Goal: Task Accomplishment & Management: Use online tool/utility

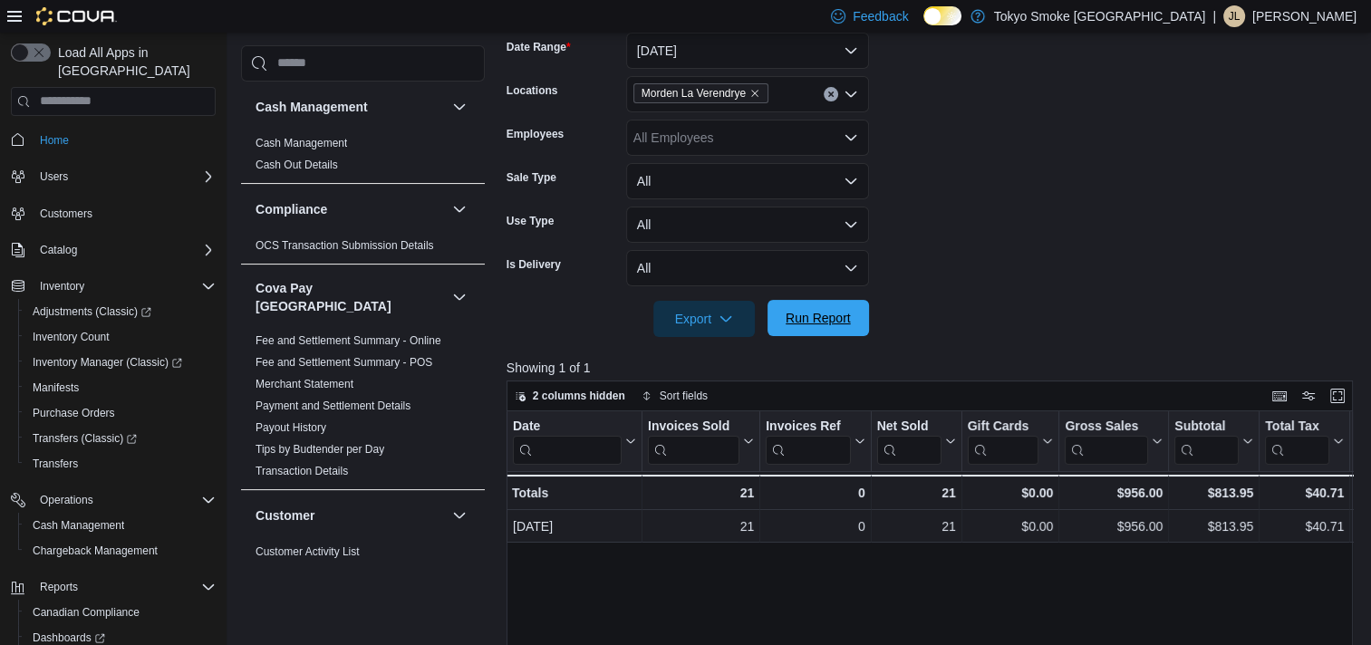
scroll to position [1471, 0]
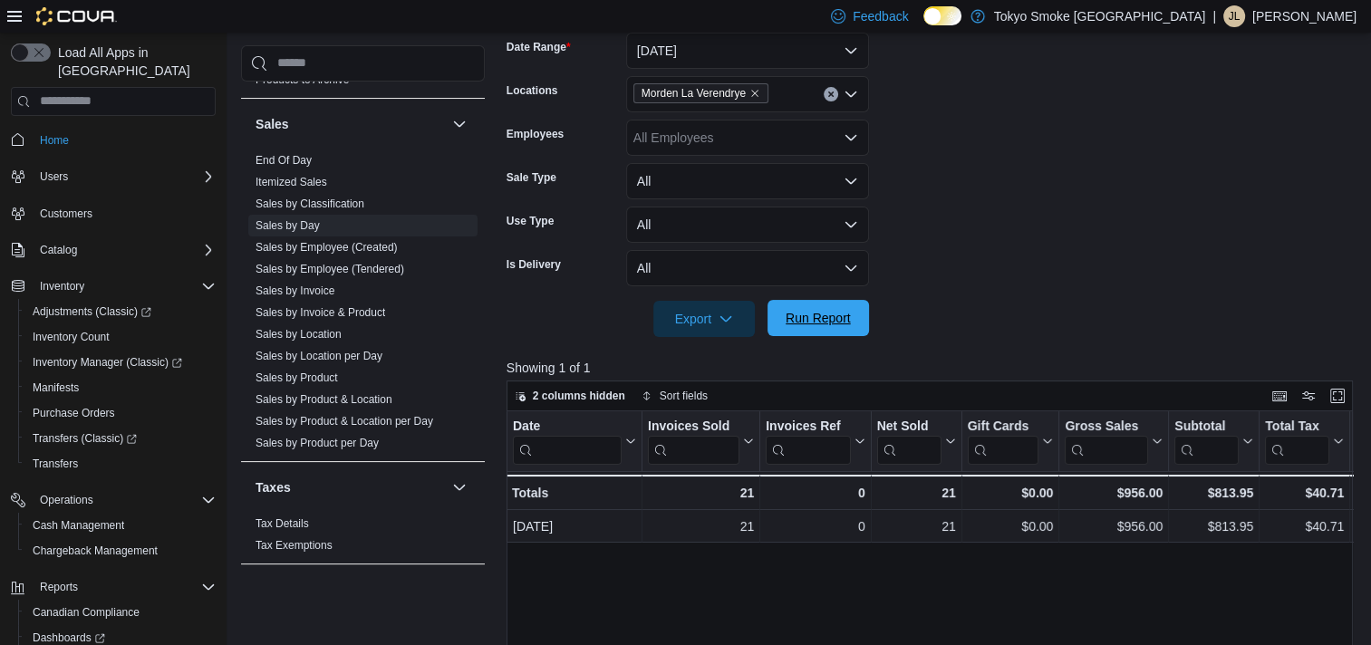
click at [813, 315] on span "Run Report" at bounding box center [817, 318] width 65 height 18
click at [819, 311] on span "Run Report" at bounding box center [817, 318] width 65 height 18
click at [804, 314] on span "Run Report" at bounding box center [817, 318] width 65 height 18
click at [844, 315] on span "Run Report" at bounding box center [817, 318] width 65 height 18
click at [835, 341] on div at bounding box center [933, 348] width 855 height 22
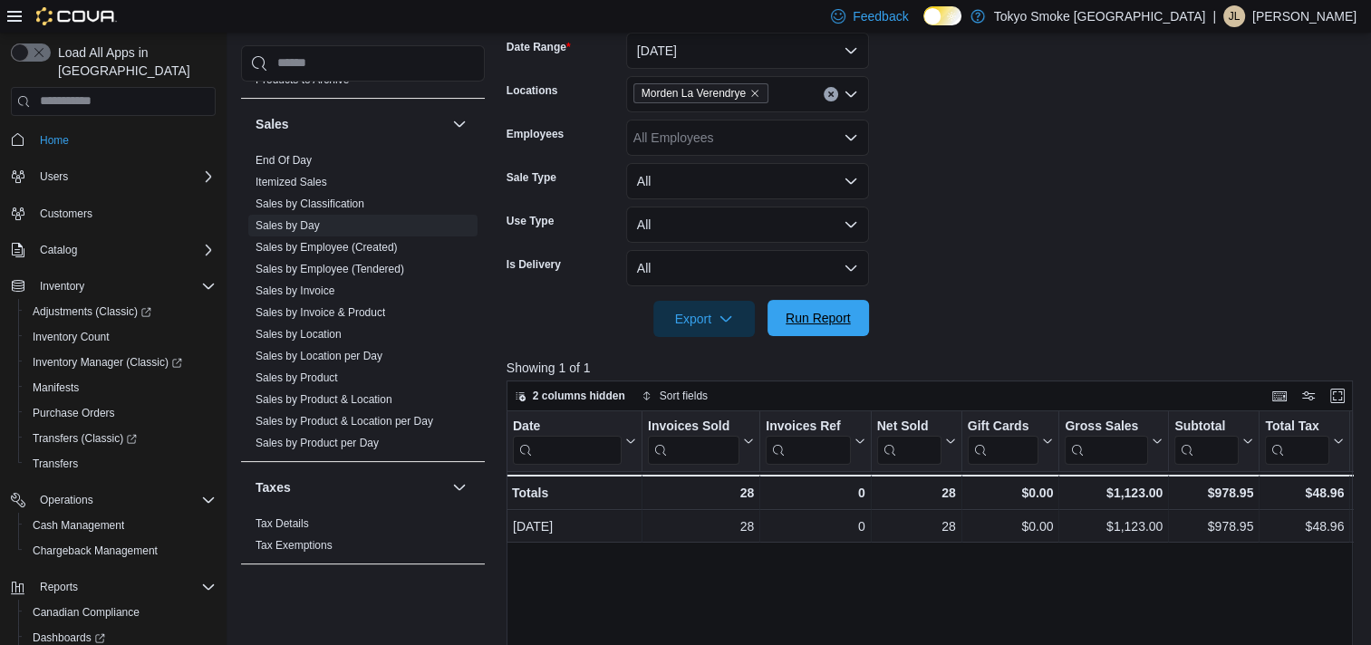
click at [835, 327] on span "Run Report" at bounding box center [818, 318] width 80 height 36
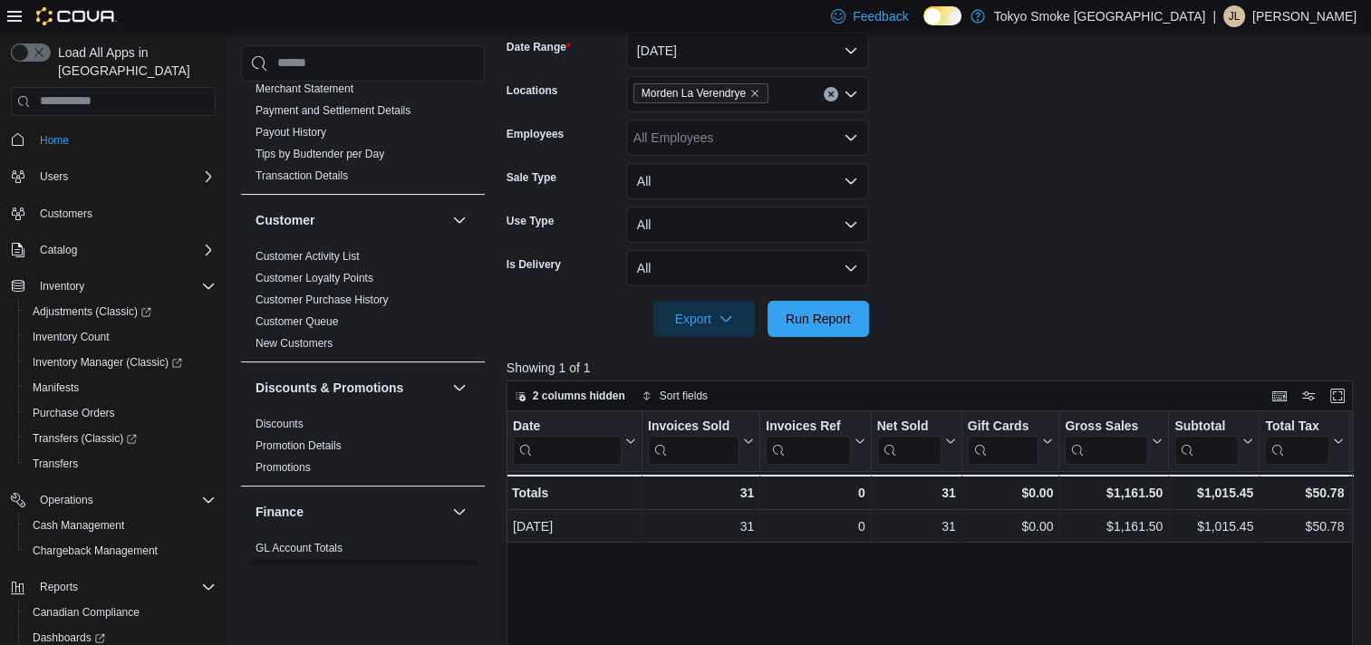
scroll to position [294, 0]
click at [291, 419] on link "Discounts" at bounding box center [279, 425] width 48 height 13
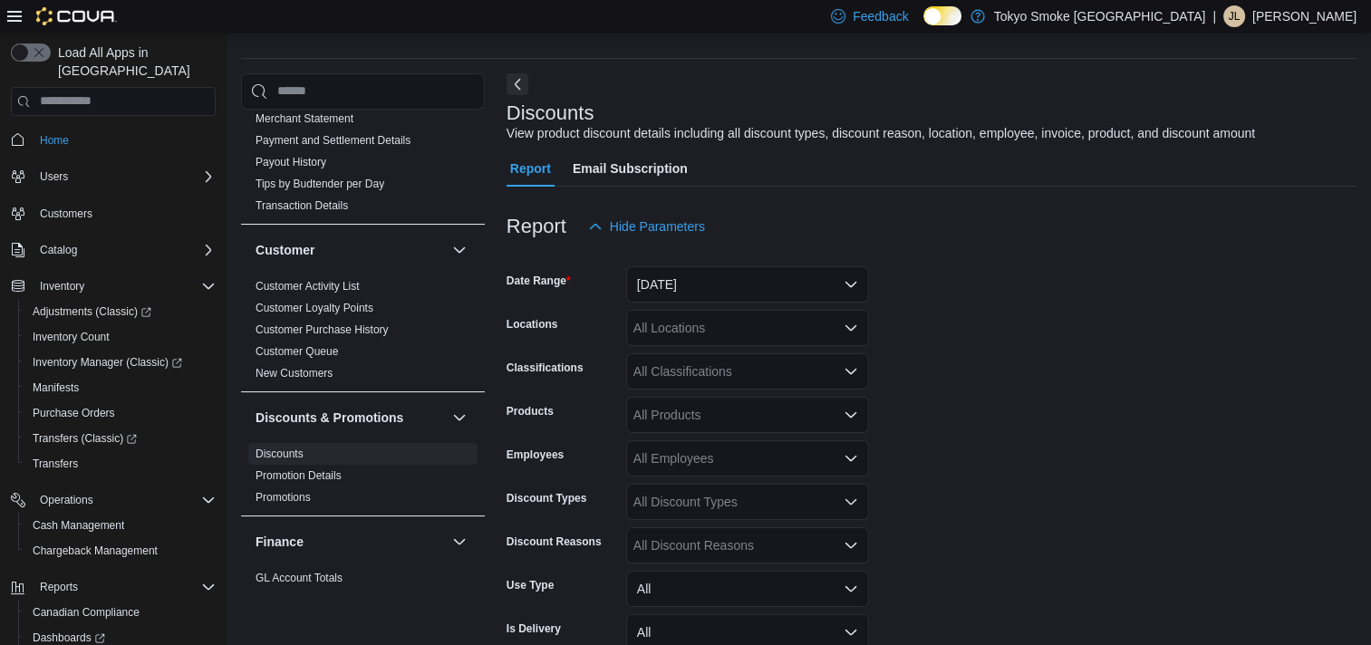
scroll to position [42, 0]
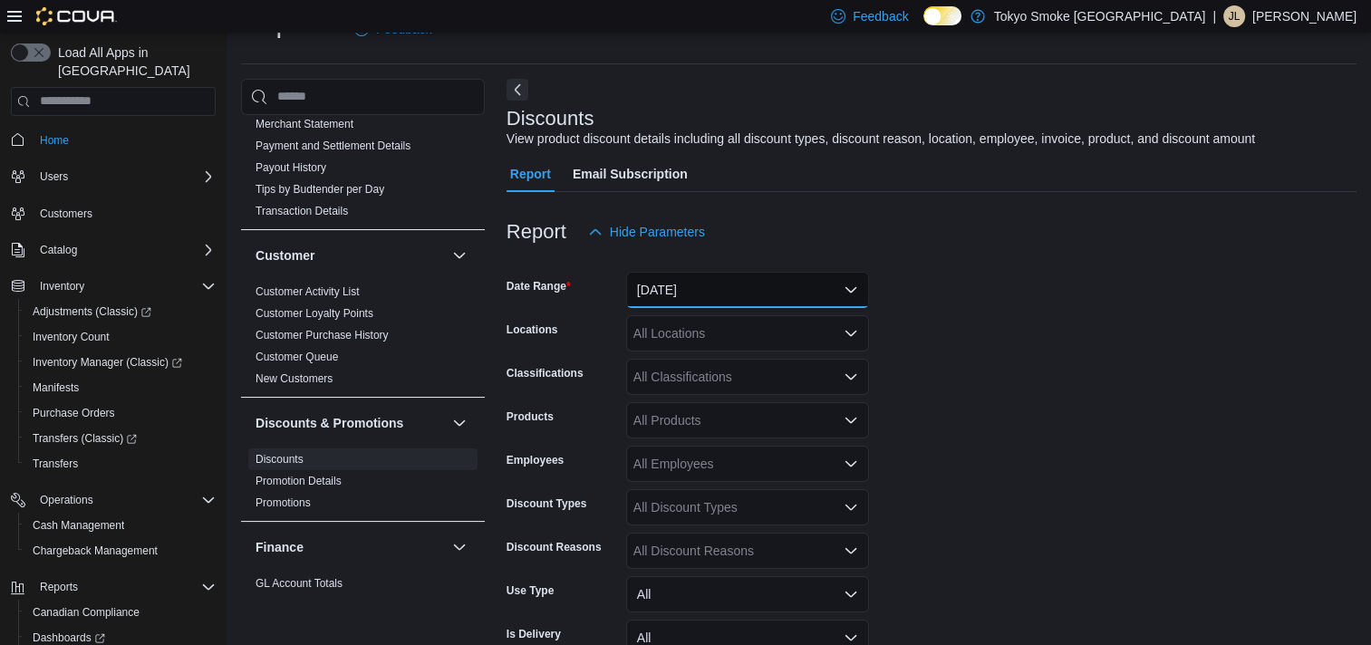
click at [718, 276] on button "[DATE]" at bounding box center [747, 290] width 243 height 36
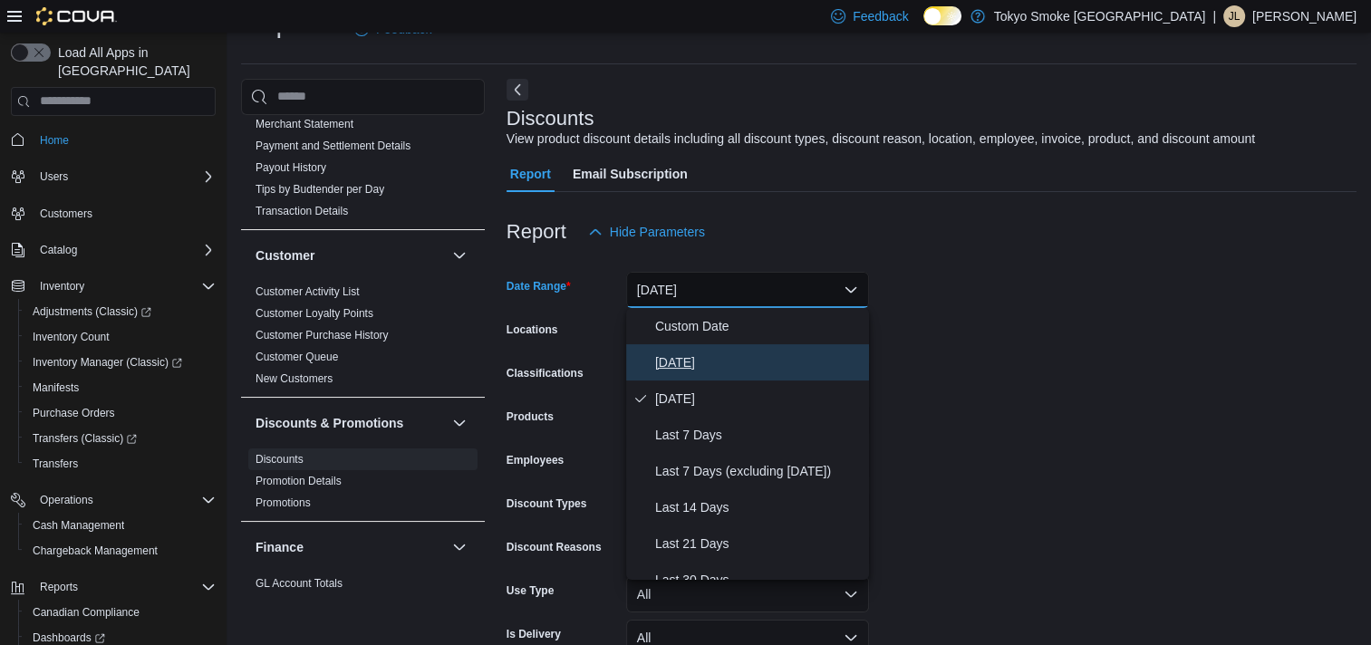
click at [717, 350] on button "[DATE]" at bounding box center [747, 362] width 243 height 36
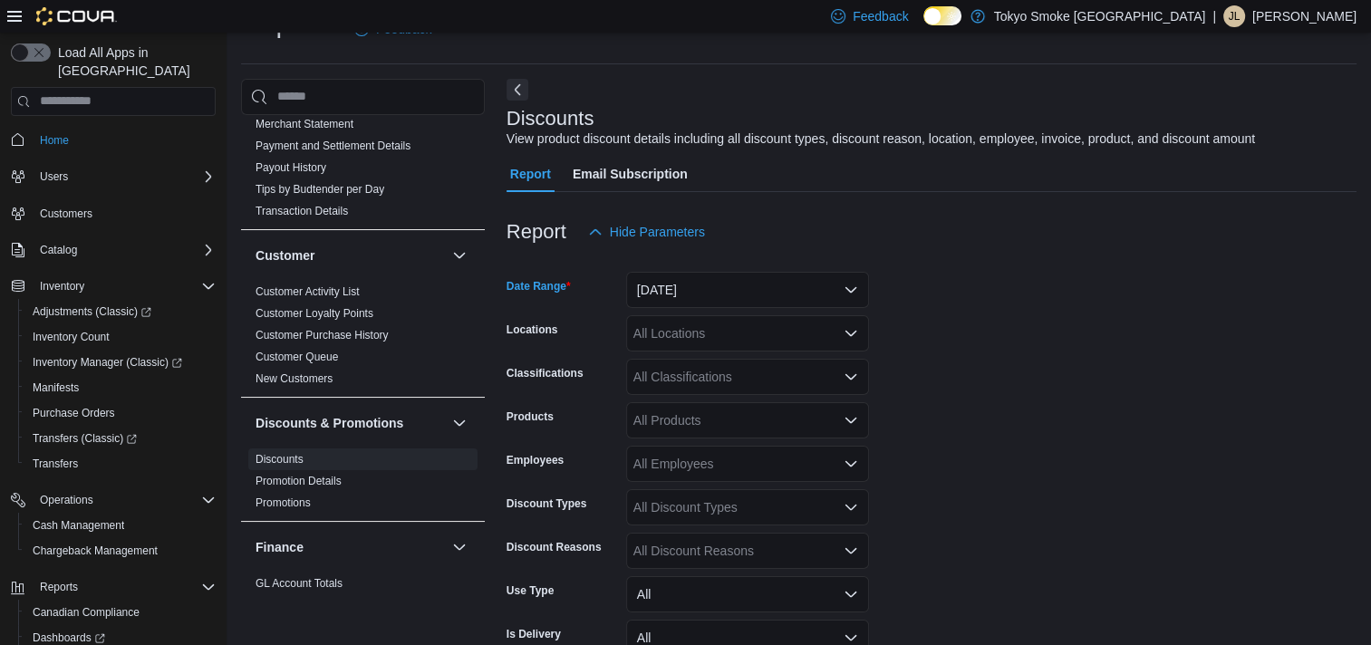
click at [718, 341] on div "All Locations" at bounding box center [747, 333] width 243 height 36
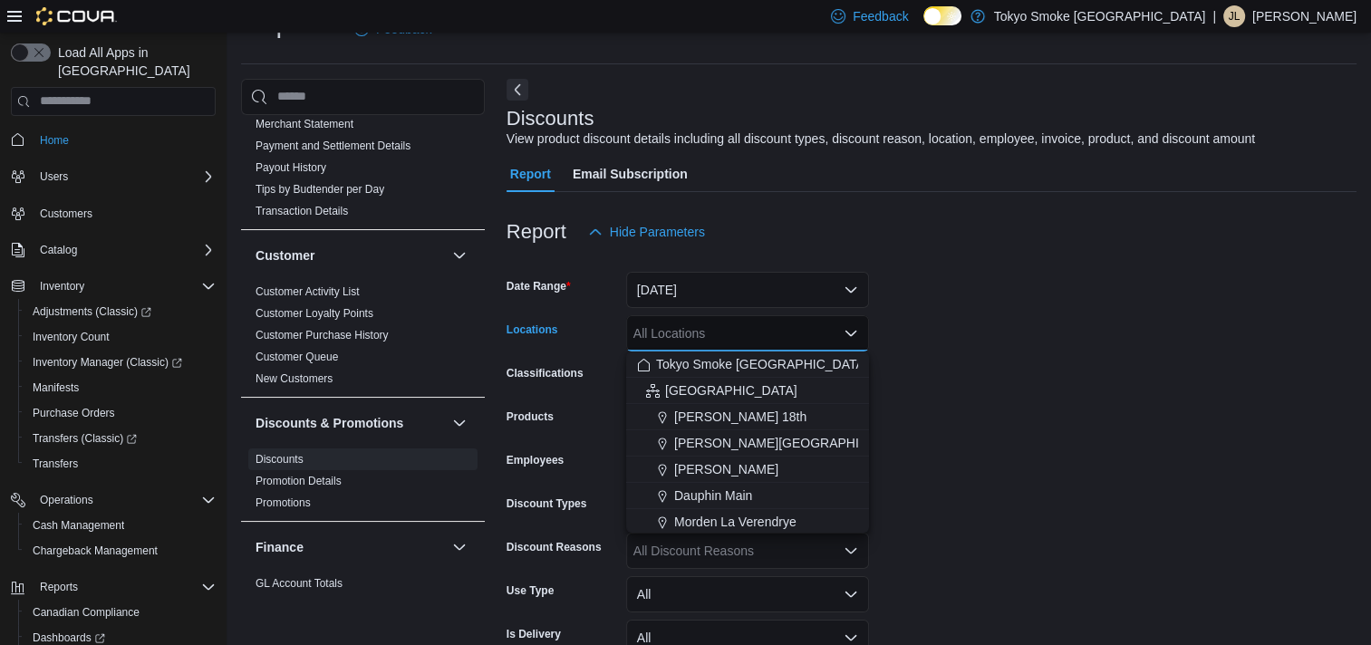
drag, startPoint x: 772, startPoint y: 517, endPoint x: 1061, endPoint y: 475, distance: 292.1
click at [772, 516] on span "Morden La Verendrye" at bounding box center [735, 522] width 122 height 18
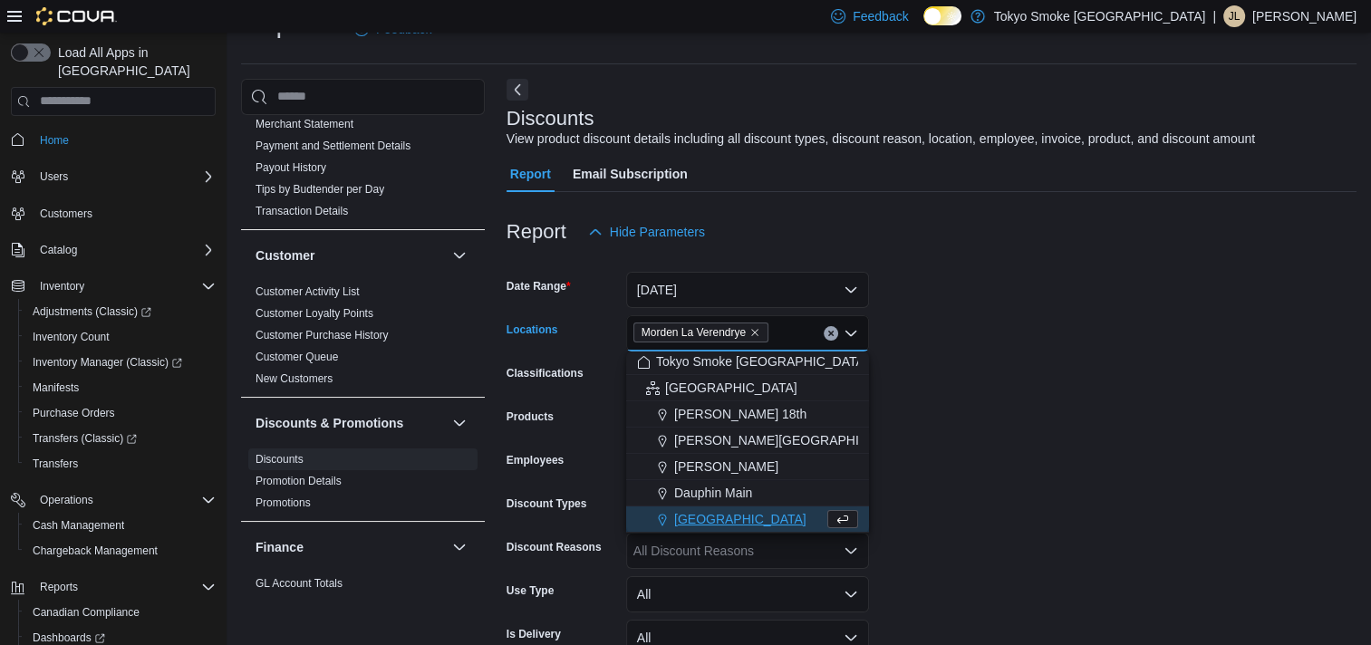
click at [1179, 438] on form "Date Range [DATE] Locations [GEOGRAPHIC_DATA] [GEOGRAPHIC_DATA] Combo box. Sele…" at bounding box center [931, 500] width 850 height 500
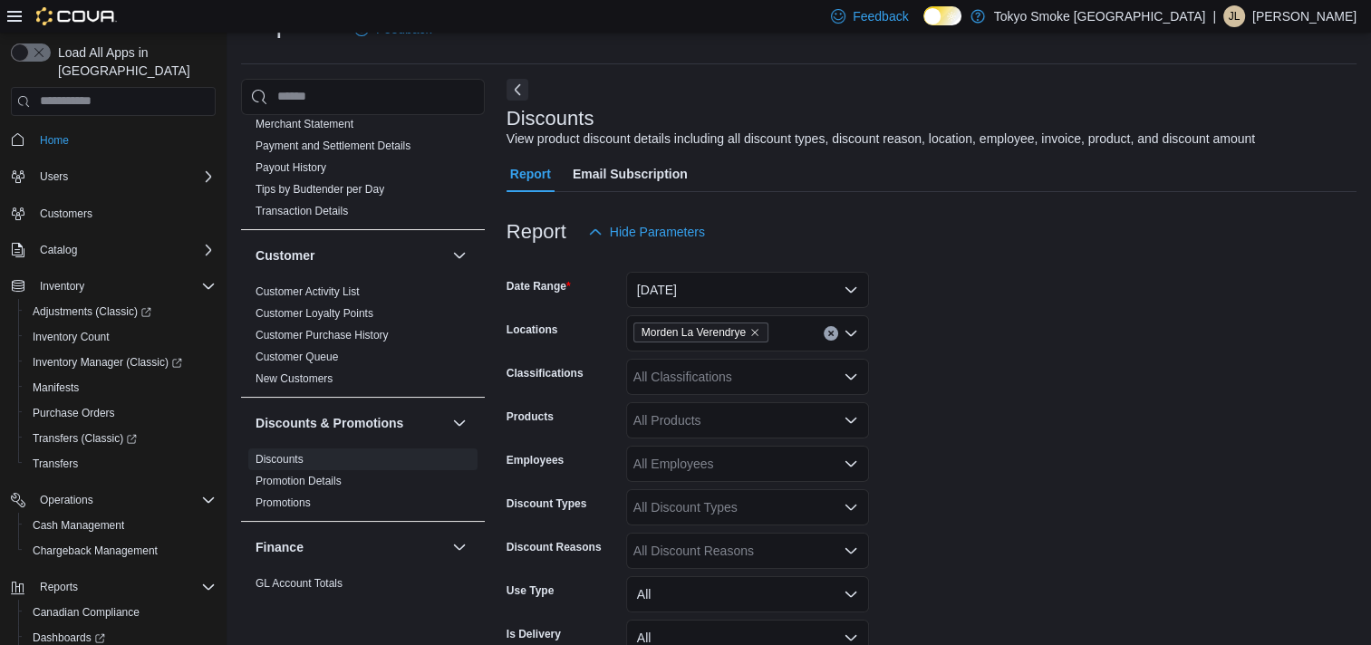
click at [698, 558] on div "All Discount Reasons" at bounding box center [747, 551] width 243 height 36
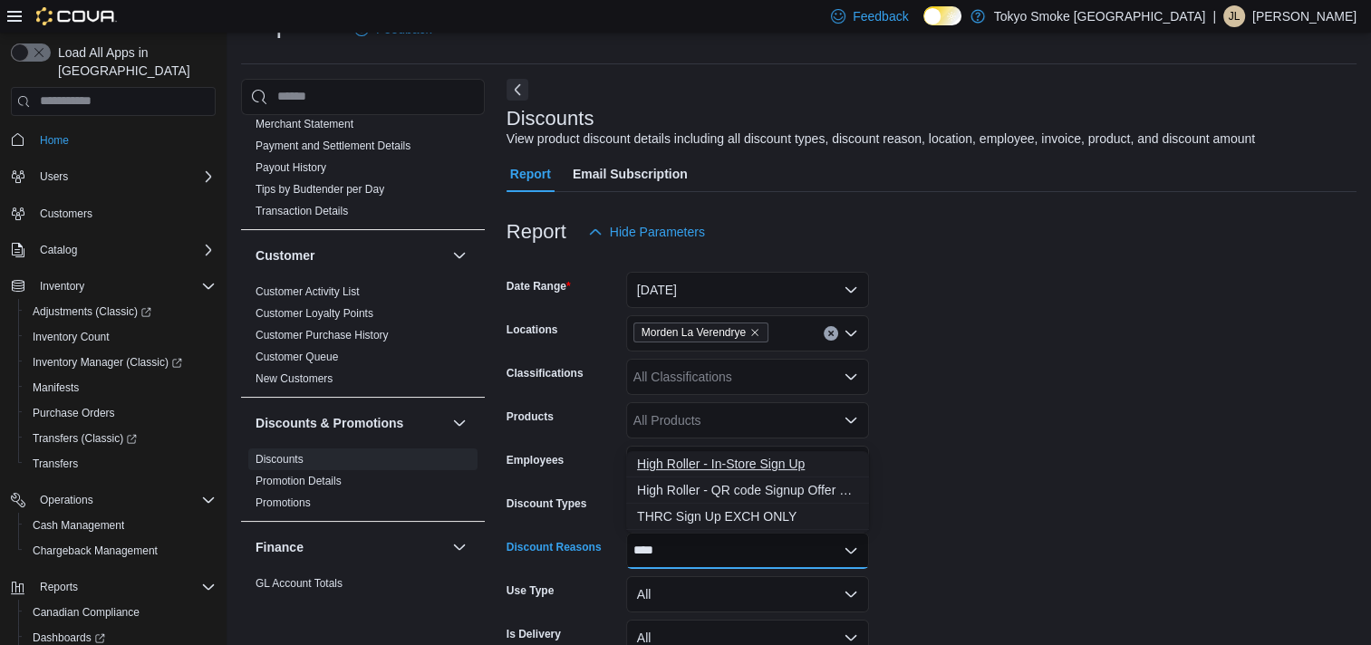
type input "****"
click at [797, 465] on span "High Roller - In-Store Sign Up" at bounding box center [747, 464] width 221 height 18
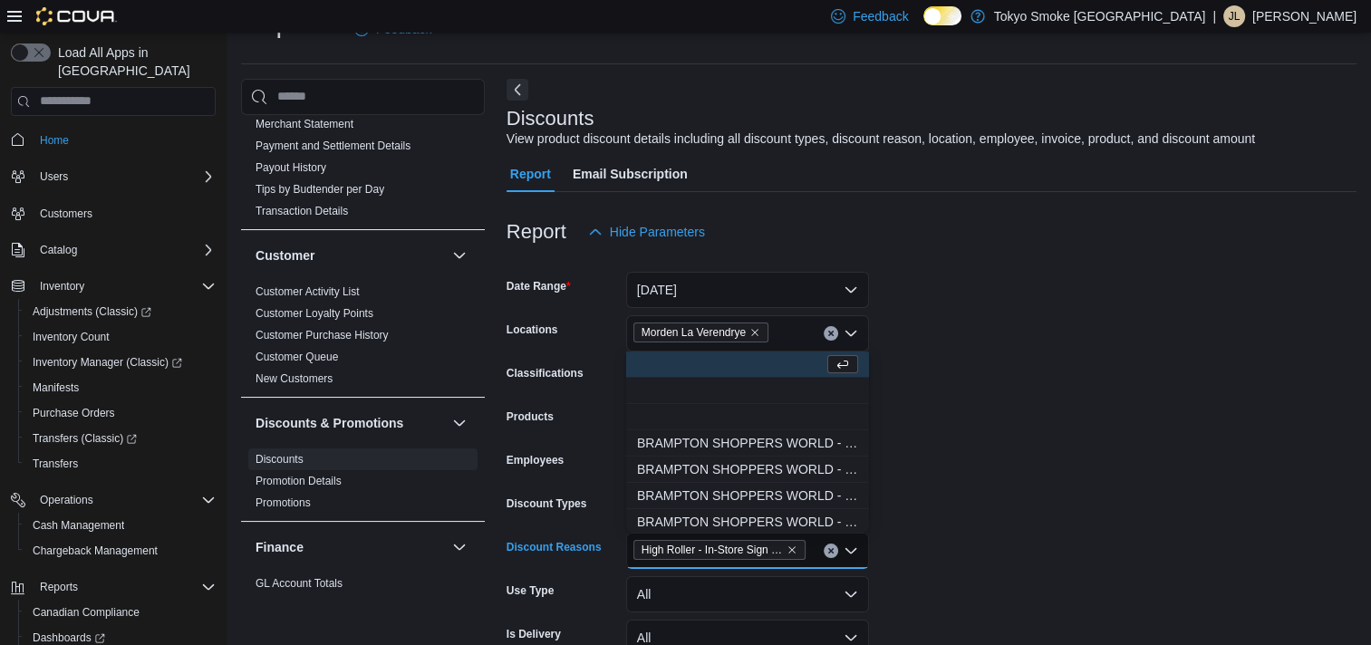
click at [1039, 310] on form "Date Range [DATE] Locations Morden La Verendrye Classifications All Classificat…" at bounding box center [931, 500] width 850 height 500
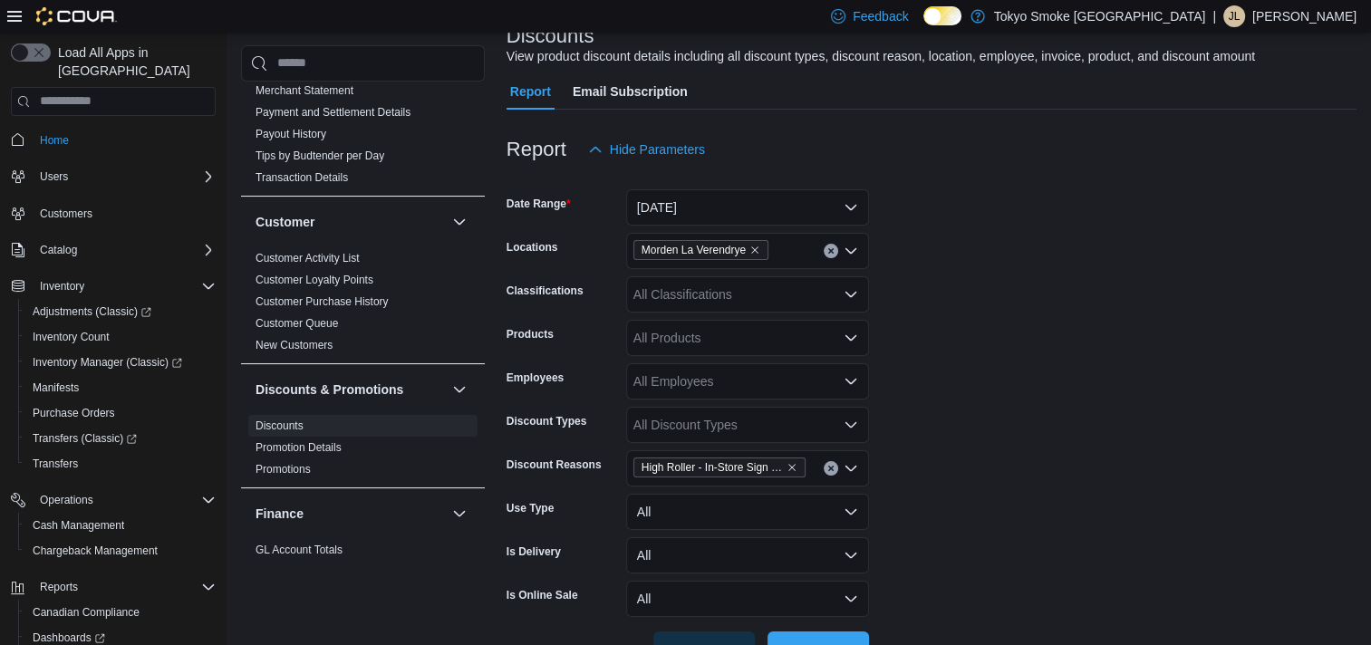
scroll to position [182, 0]
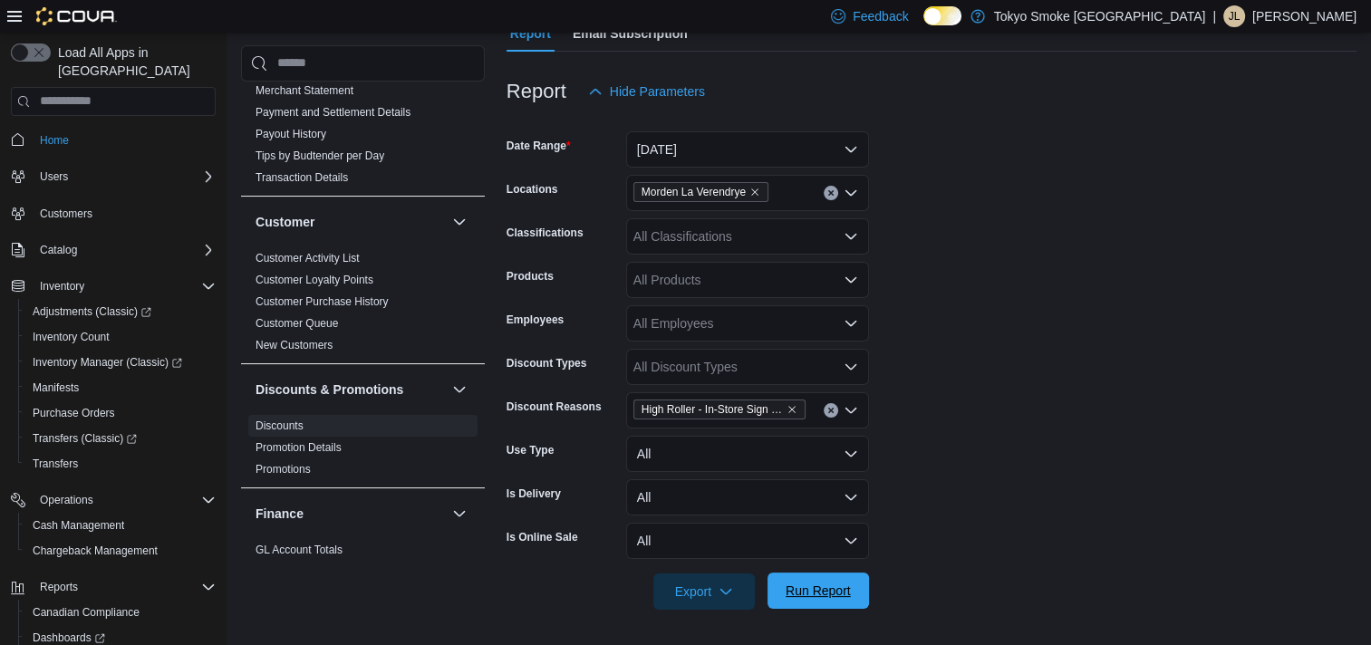
click at [792, 587] on span "Run Report" at bounding box center [817, 591] width 65 height 18
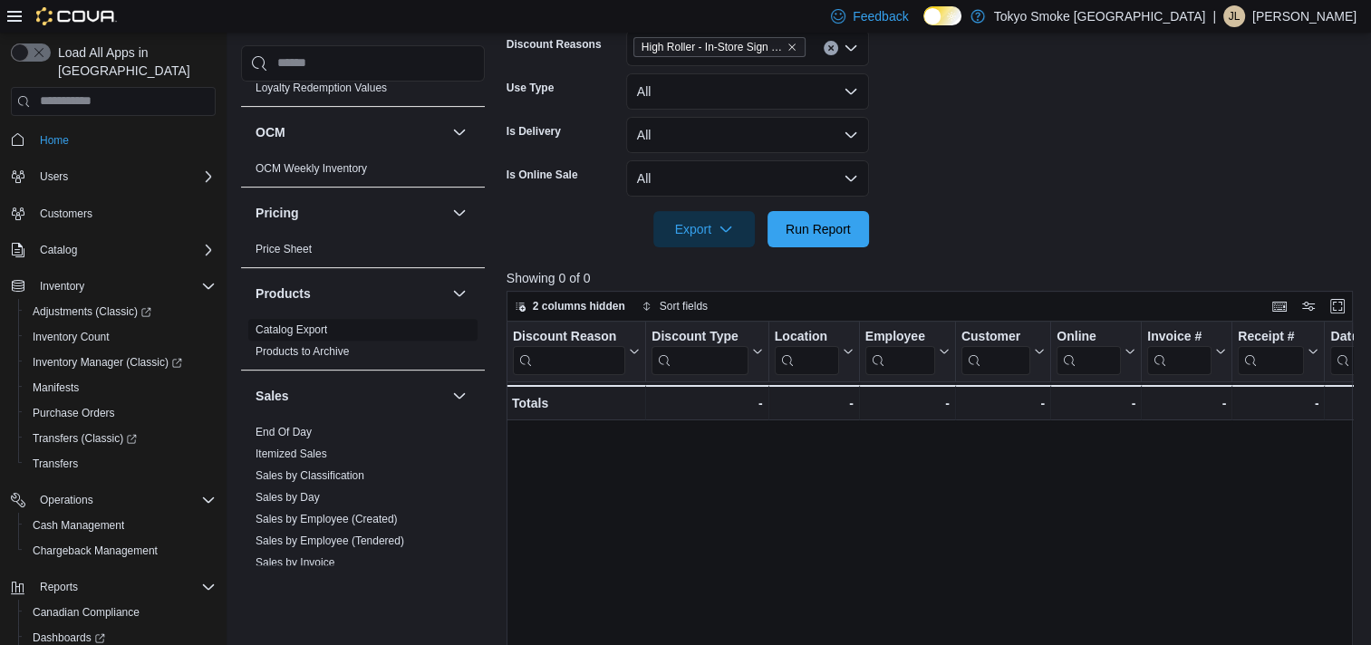
scroll to position [1381, 0]
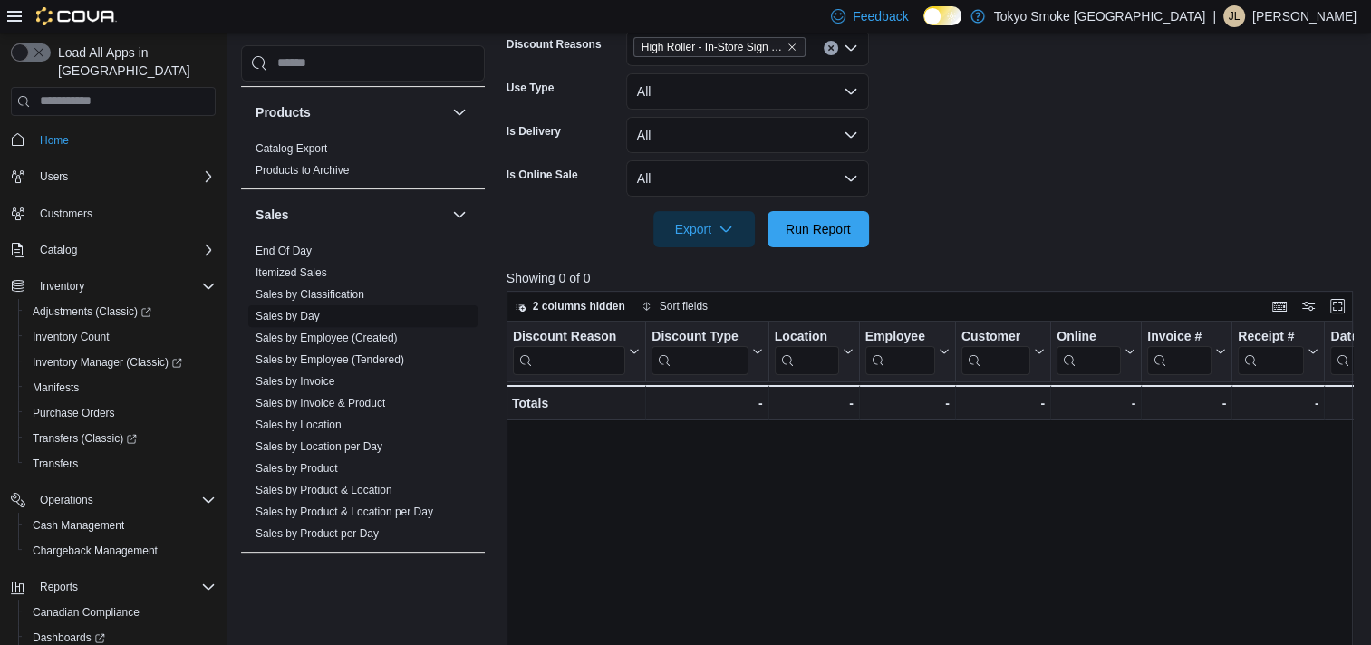
click at [311, 310] on link "Sales by Day" at bounding box center [287, 316] width 64 height 13
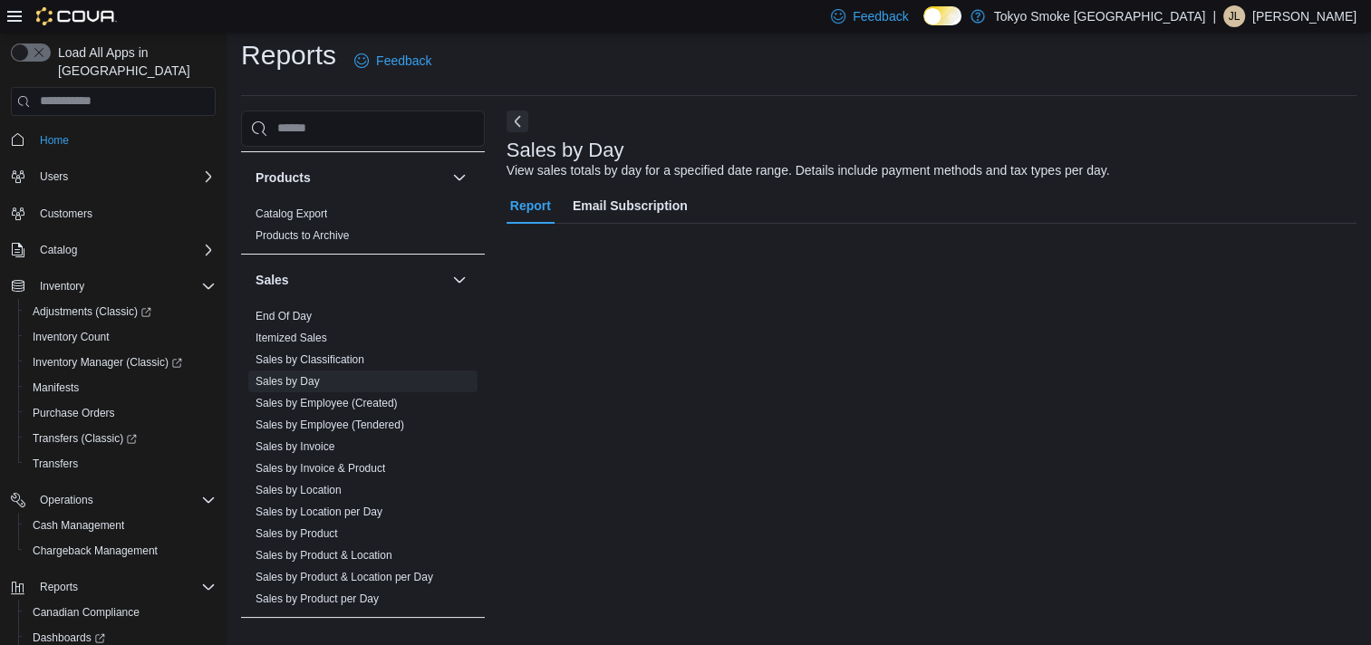
scroll to position [9, 0]
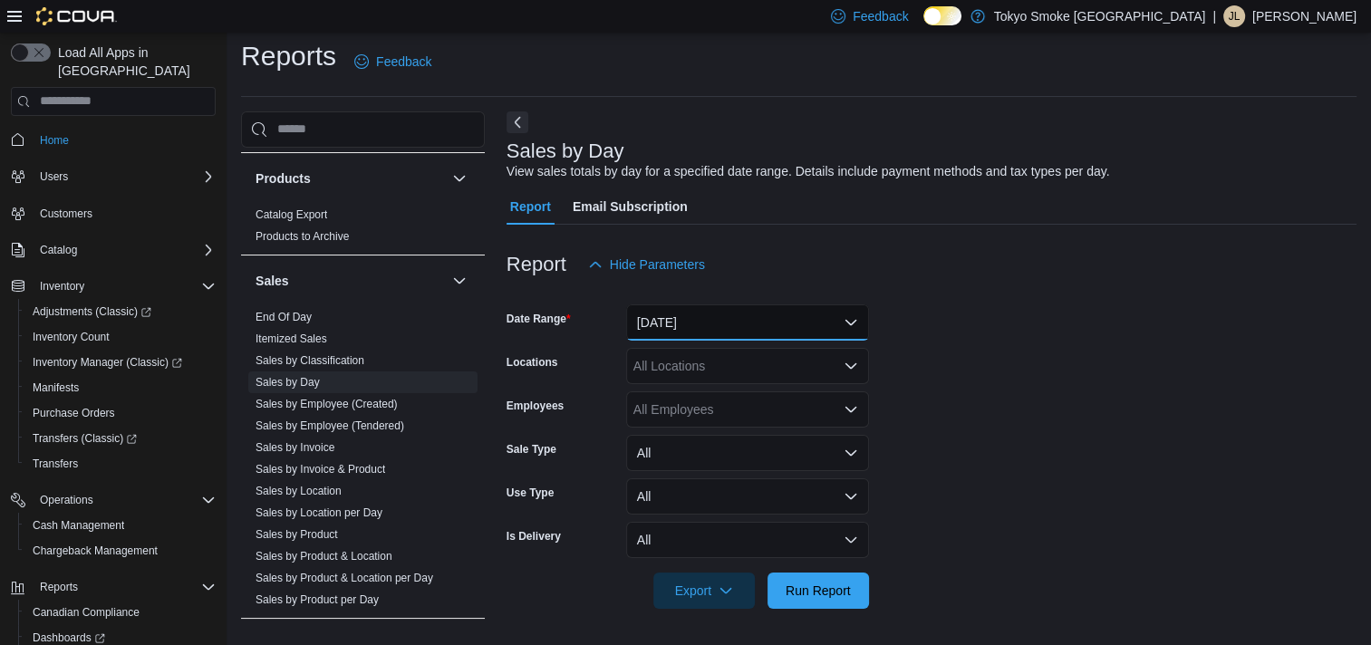
click at [764, 314] on button "[DATE]" at bounding box center [747, 322] width 243 height 36
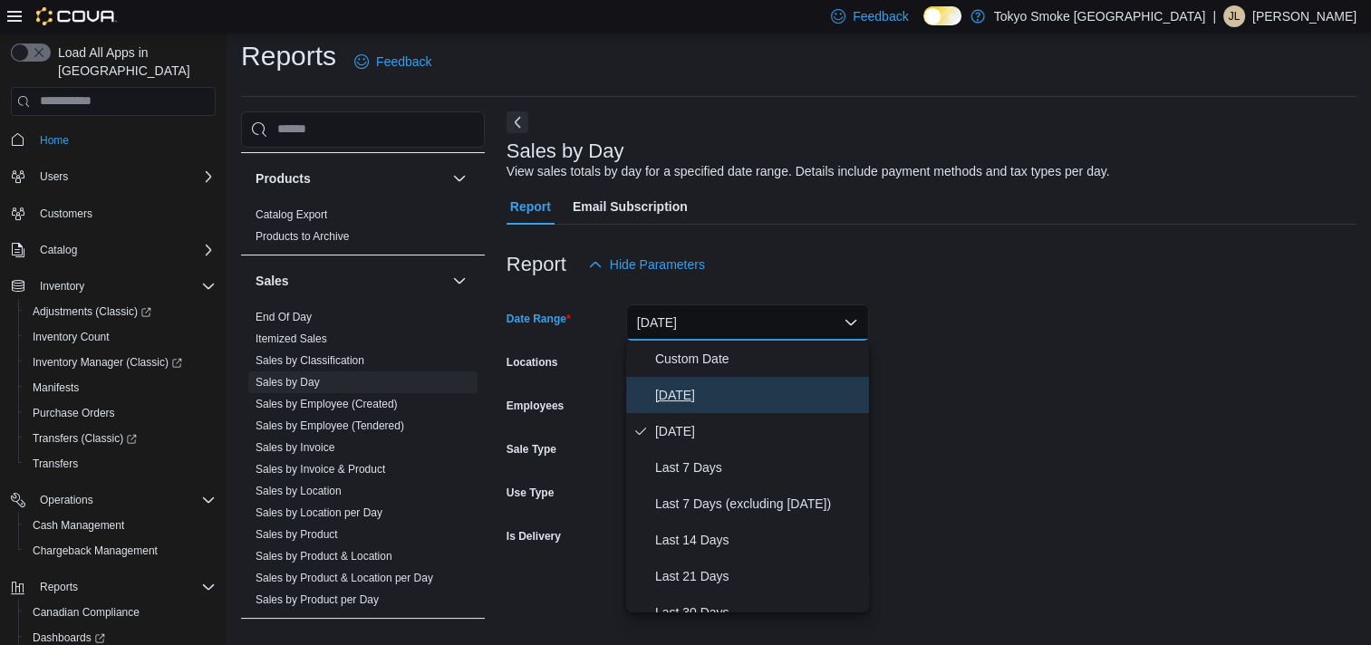
click at [737, 385] on span "[DATE]" at bounding box center [758, 395] width 207 height 22
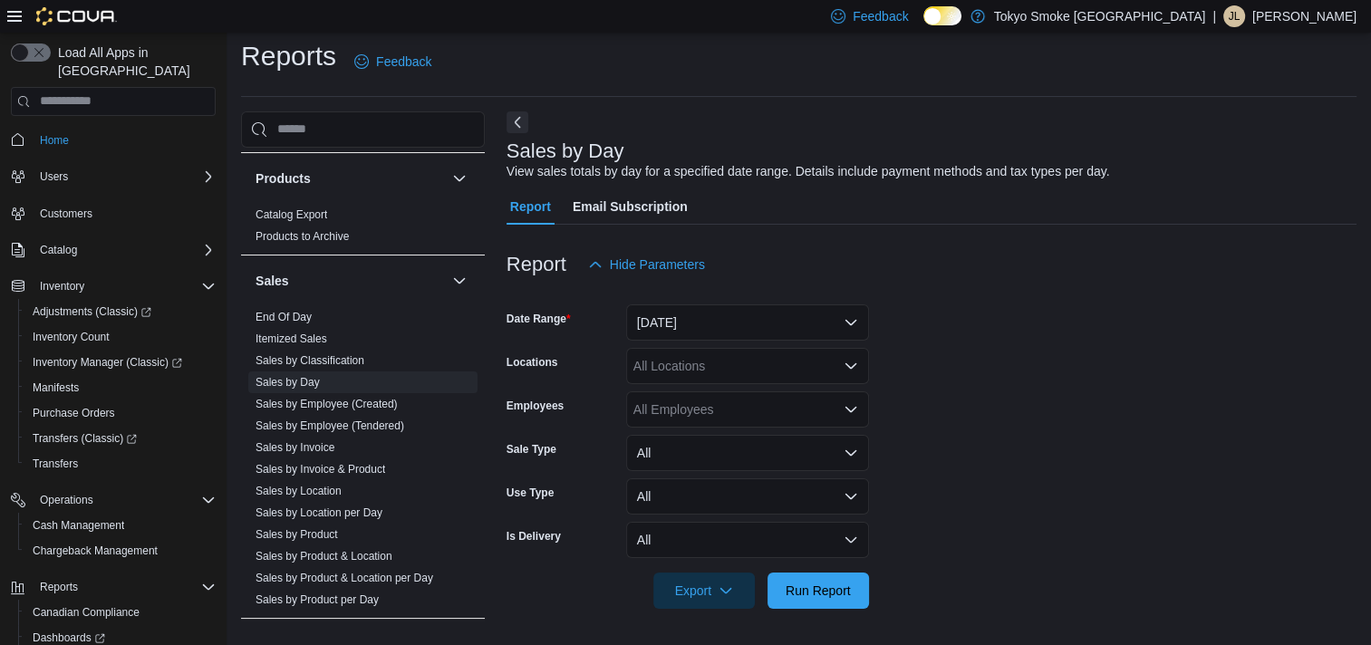
click at [743, 362] on div "All Locations" at bounding box center [747, 366] width 243 height 36
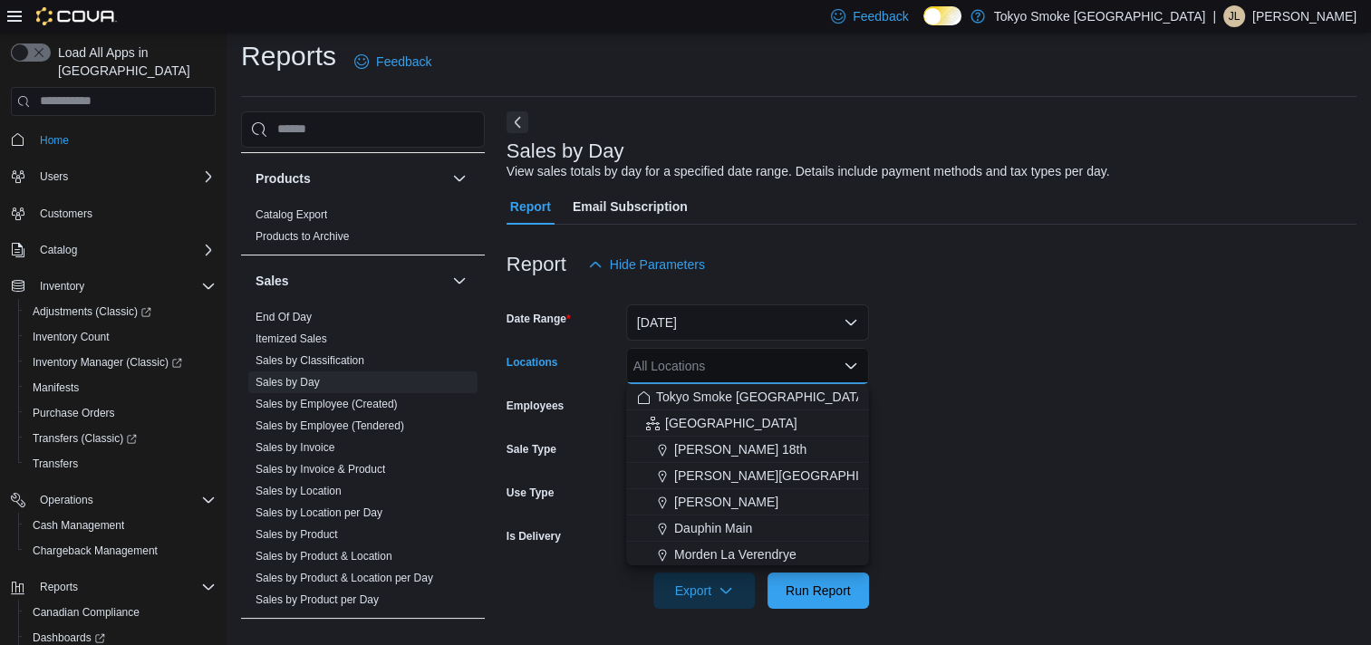
drag, startPoint x: 766, startPoint y: 551, endPoint x: 870, endPoint y: 507, distance: 112.9
click at [766, 550] on span "Morden La Verendrye" at bounding box center [735, 554] width 122 height 18
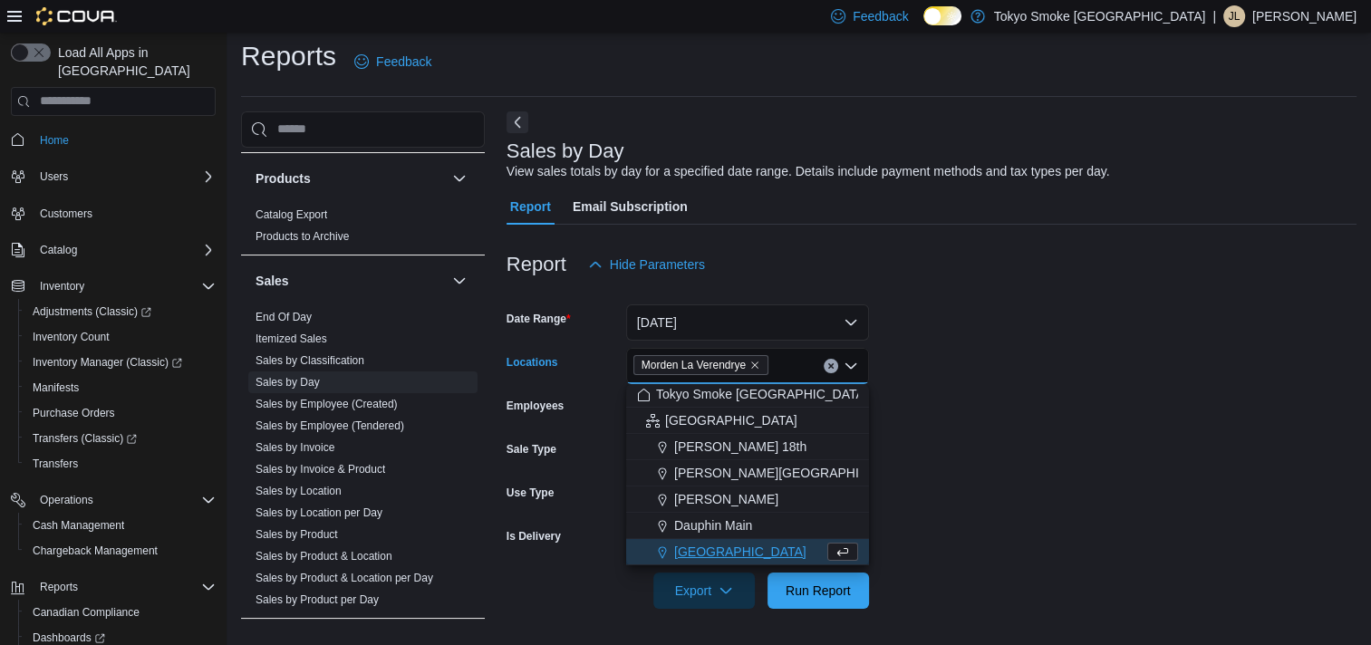
click at [963, 460] on form "Date Range [DATE] Locations [GEOGRAPHIC_DATA] [GEOGRAPHIC_DATA] Combo box. Sele…" at bounding box center [931, 446] width 850 height 326
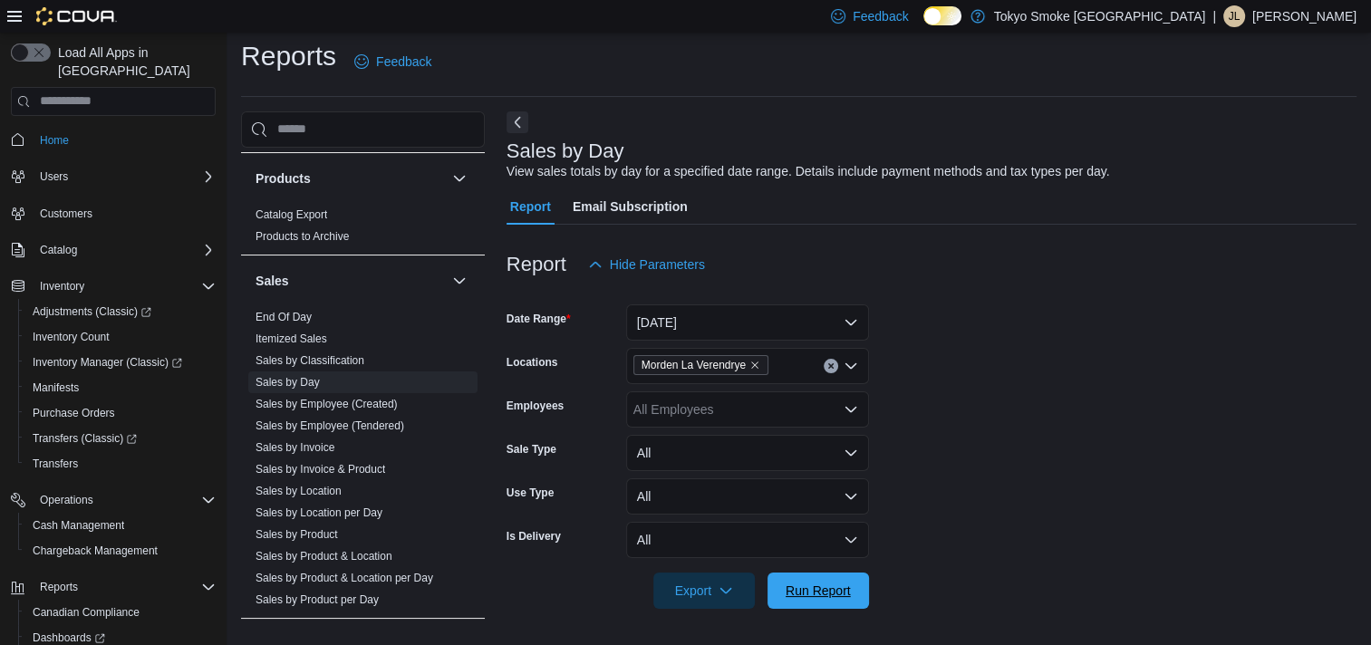
drag, startPoint x: 843, startPoint y: 594, endPoint x: 899, endPoint y: 502, distance: 108.1
click at [843, 593] on span "Run Report" at bounding box center [817, 591] width 65 height 18
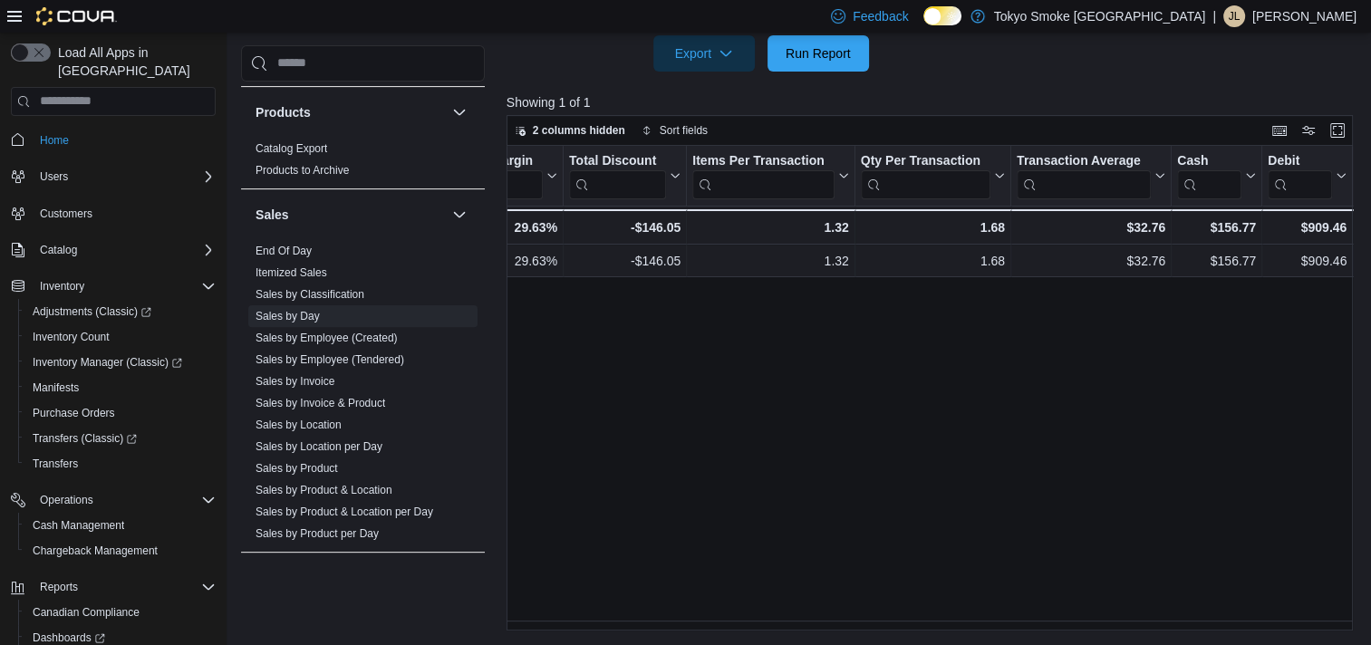
scroll to position [0, 1244]
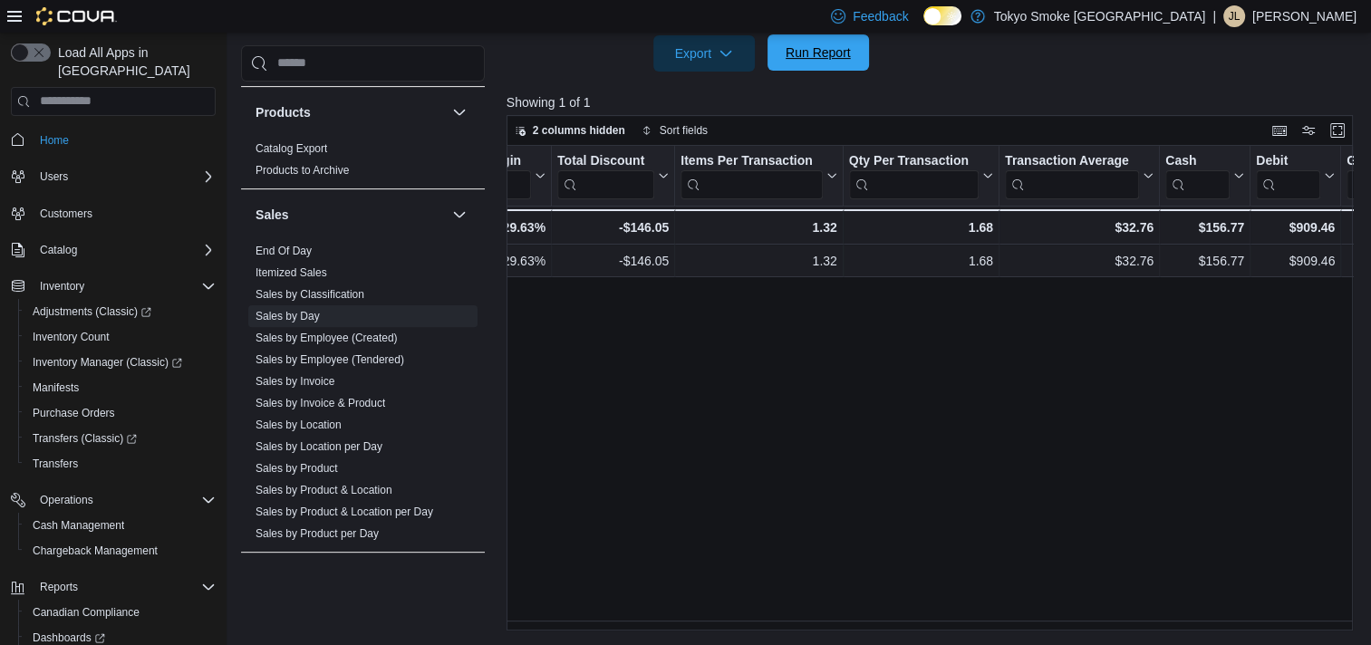
click at [809, 58] on span "Run Report" at bounding box center [817, 52] width 65 height 18
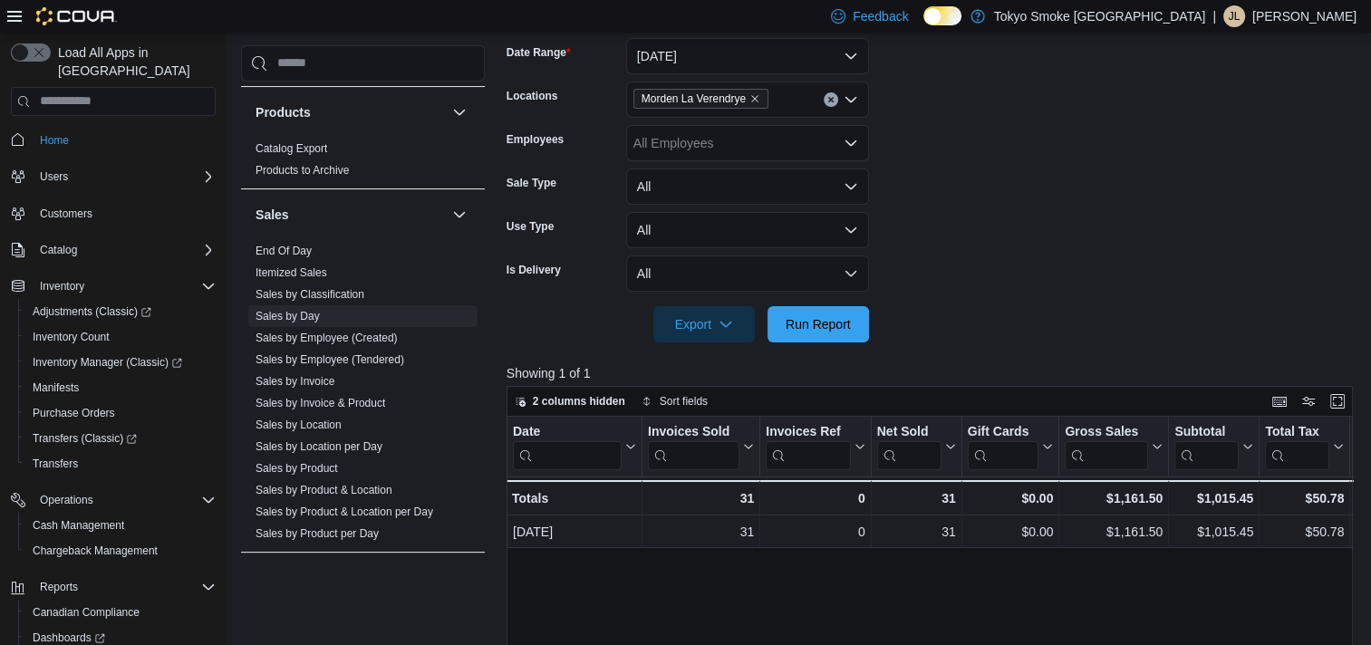
scroll to position [275, 0]
